Goal: Obtain resource: Obtain resource

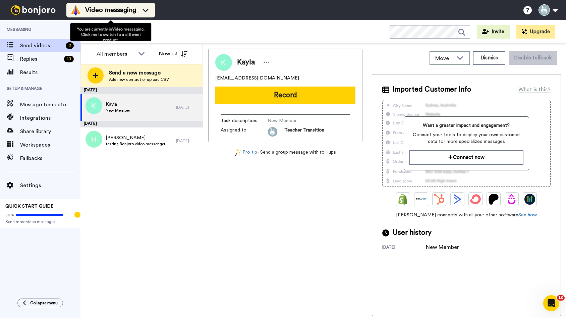
click at [149, 15] on div "Video messaging" at bounding box center [110, 10] width 80 height 11
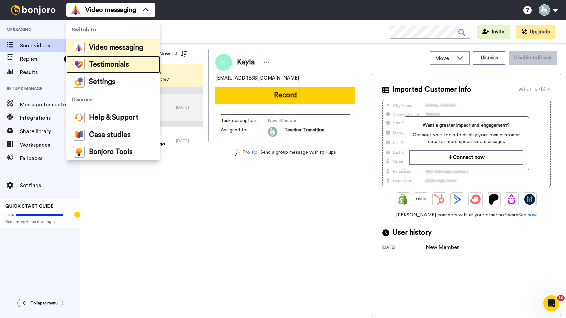
click at [104, 62] on span "Testimonials" at bounding box center [109, 64] width 40 height 7
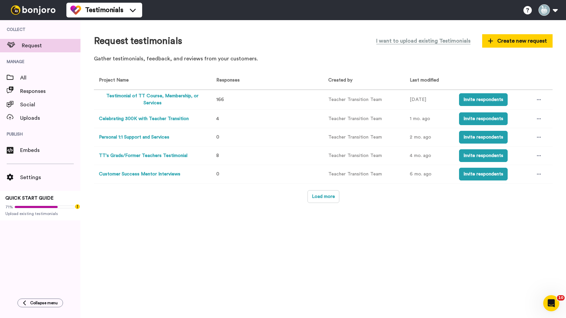
click at [106, 155] on button "TT's Grads/Former Teachers Testimonial" at bounding box center [143, 155] width 89 height 7
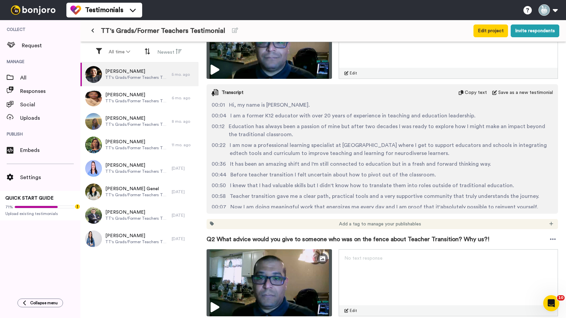
scroll to position [174, 0]
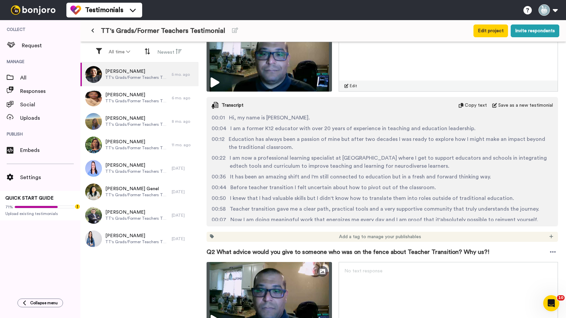
click at [470, 107] on span "Copy text" at bounding box center [476, 105] width 22 height 7
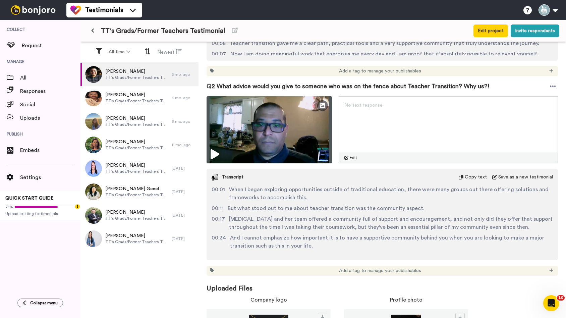
scroll to position [390, 0]
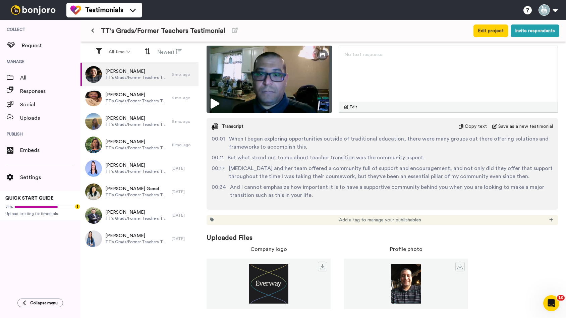
click at [479, 127] on span "Copy text" at bounding box center [476, 126] width 22 height 7
